Goal: Task Accomplishment & Management: Use online tool/utility

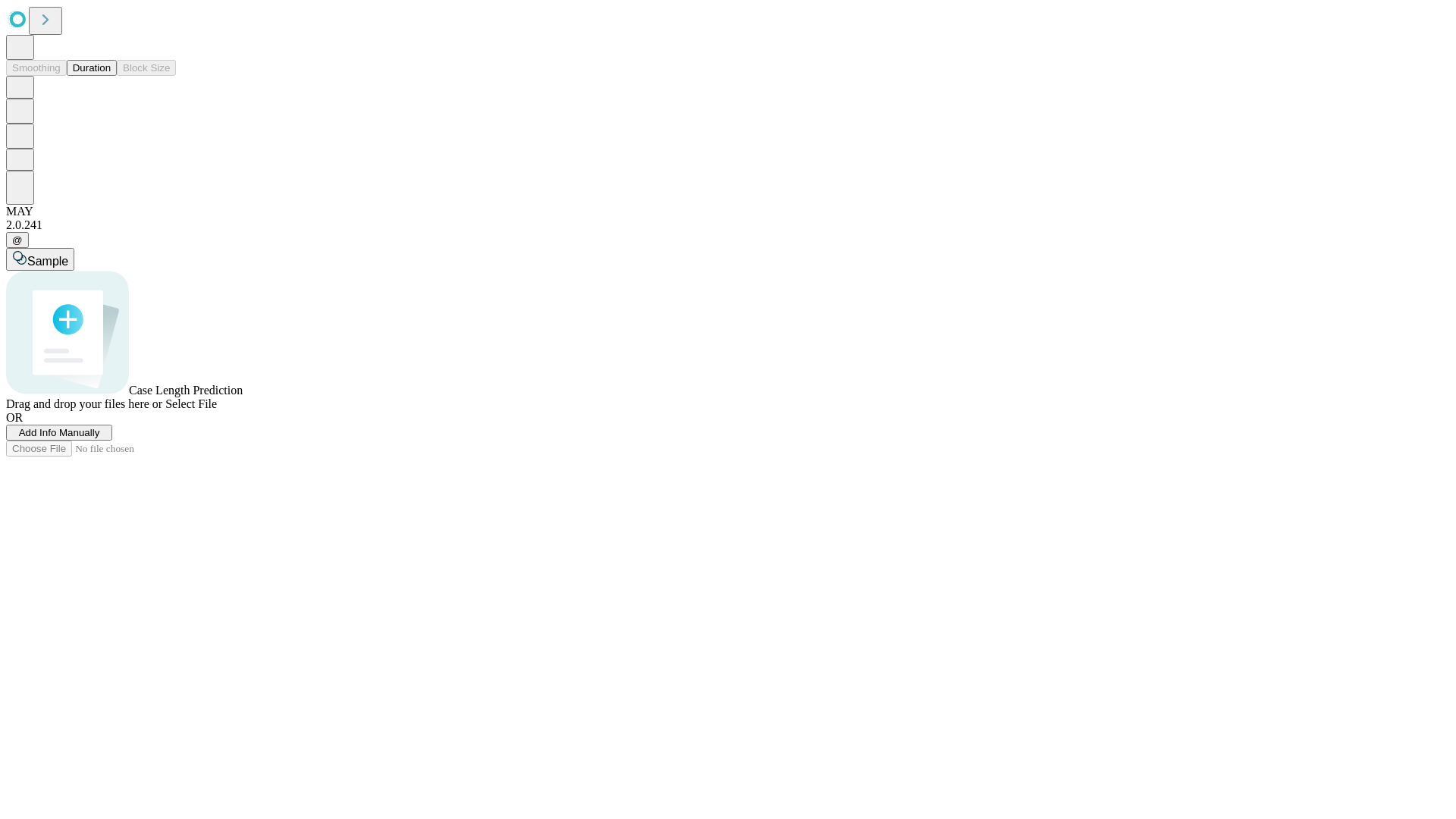
click at [111, 75] on button "Duration" at bounding box center [91, 68] width 50 height 16
click at [217, 410] on span "Select File" at bounding box center [192, 403] width 52 height 13
